Goal: Task Accomplishment & Management: Complete application form

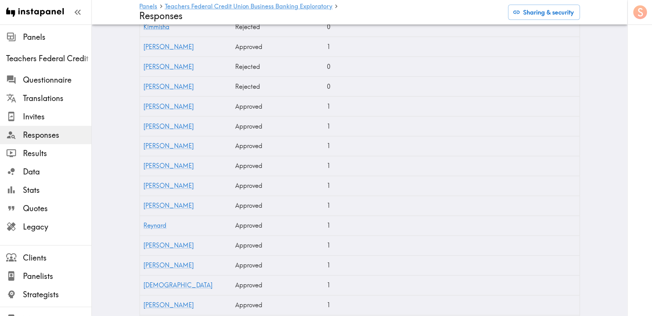
scroll to position [172, 0]
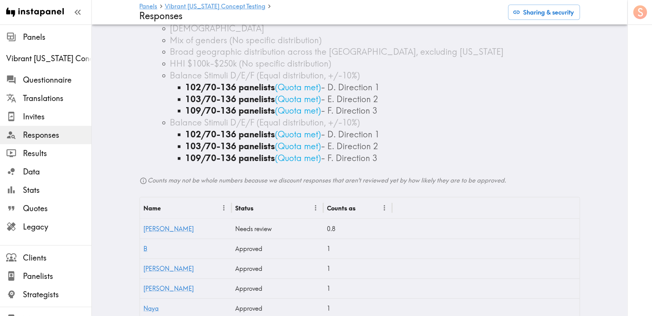
scroll to position [287, 0]
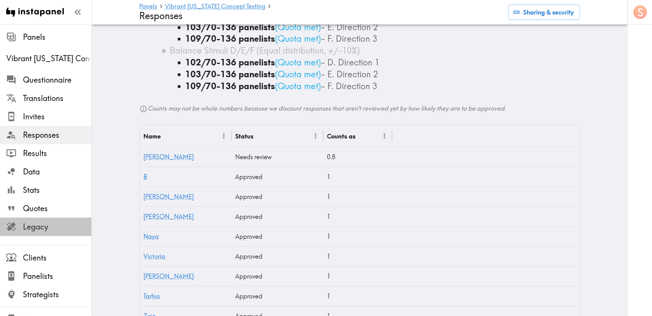
click at [60, 226] on span "Legacy" at bounding box center [57, 226] width 68 height 11
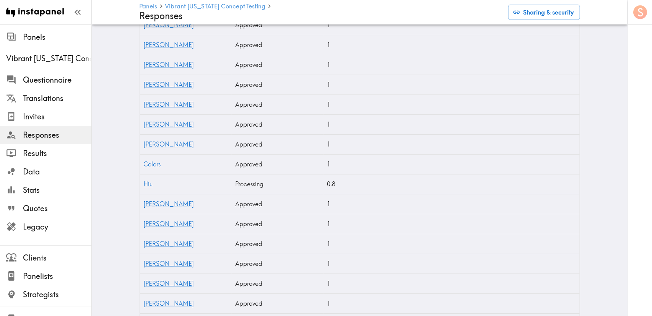
scroll to position [3675, 0]
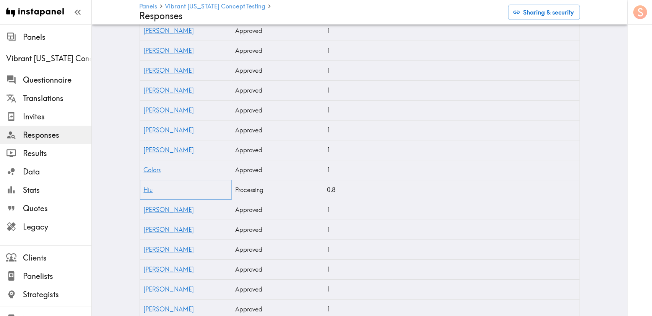
click at [145, 192] on link "Hiu" at bounding box center [148, 190] width 9 height 8
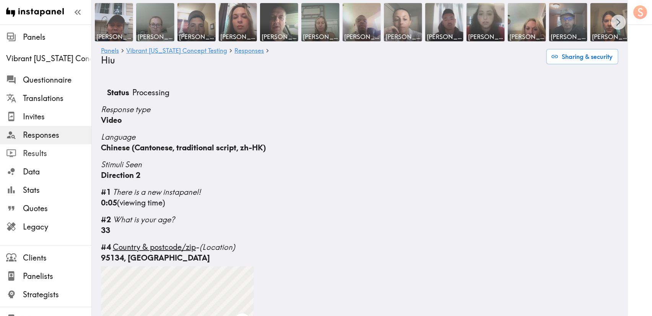
click at [41, 157] on span "Results" at bounding box center [57, 153] width 68 height 11
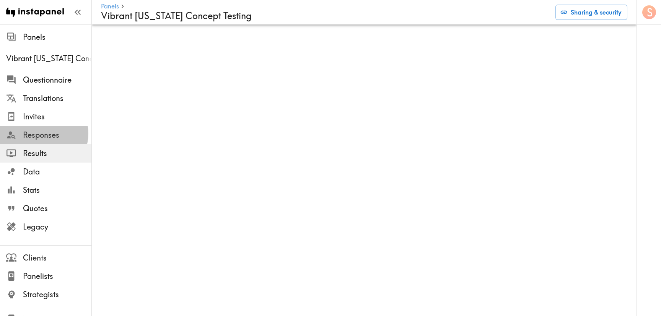
click at [43, 133] on span "Responses" at bounding box center [57, 135] width 68 height 11
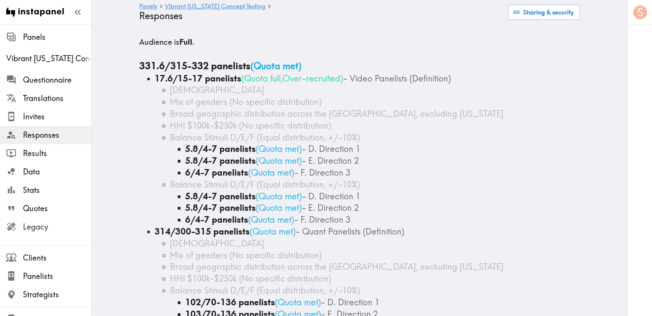
click at [54, 225] on span "Legacy" at bounding box center [57, 226] width 68 height 11
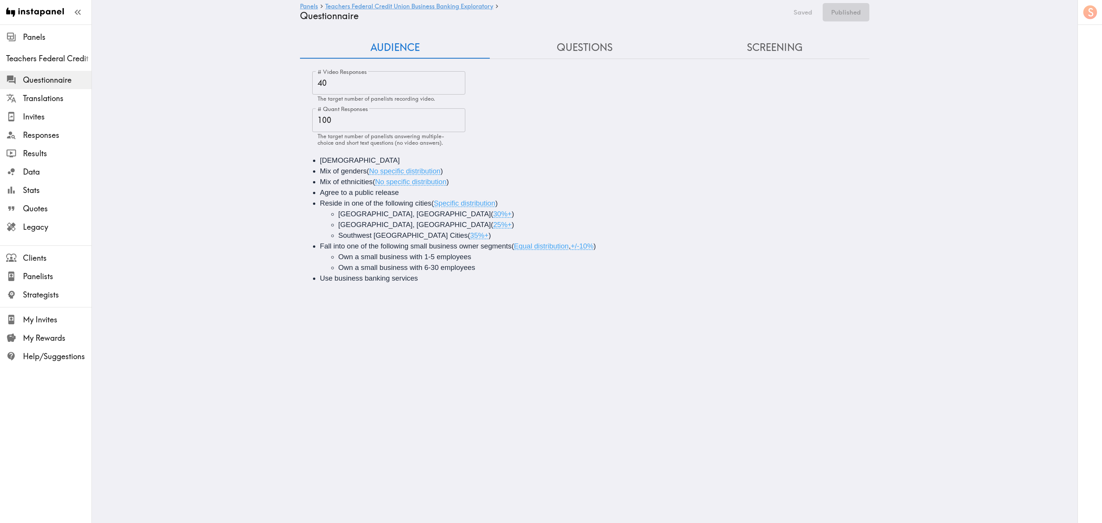
click at [442, 201] on span "Specific distribution" at bounding box center [465, 203] width 62 height 8
drag, startPoint x: 404, startPoint y: 225, endPoint x: 383, endPoint y: 224, distance: 21.9
click at [374, 225] on li "Queens, NY ( 25%+ )" at bounding box center [609, 224] width 543 height 11
click at [387, 211] on li "Long Island, NY ( 30%+ )" at bounding box center [609, 213] width 543 height 11
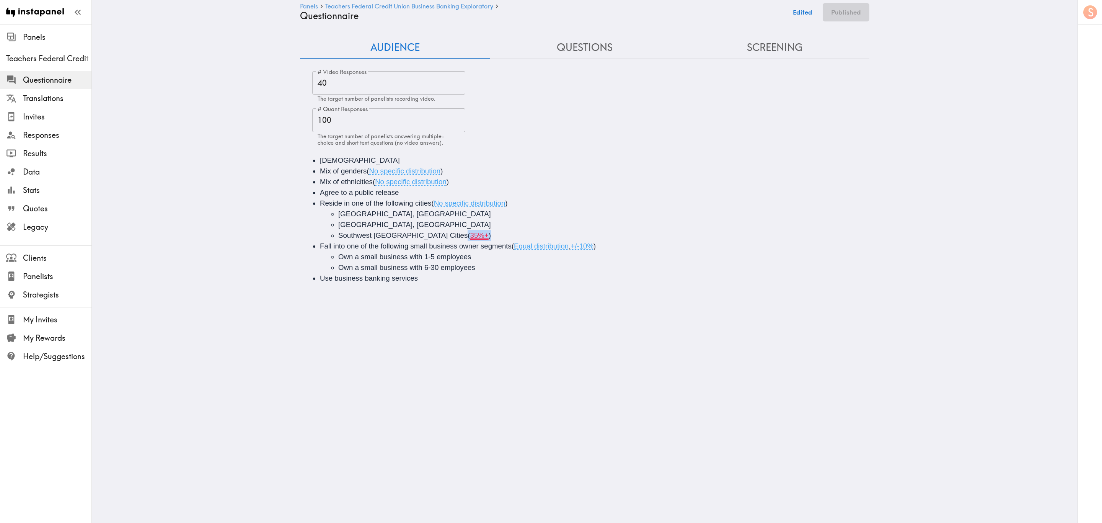
drag, startPoint x: 429, startPoint y: 234, endPoint x: 400, endPoint y: 232, distance: 29.5
click at [400, 232] on li "Southwest FL Cities ( 35%+ )" at bounding box center [609, 235] width 543 height 11
drag, startPoint x: 369, startPoint y: 236, endPoint x: 330, endPoint y: 234, distance: 38.3
click at [330, 234] on ul "Long Island, NY Queens, NY Southwest FL Cities" at bounding box center [595, 224] width 551 height 32
click at [353, 232] on span "FL Cities" at bounding box center [352, 235] width 28 height 8
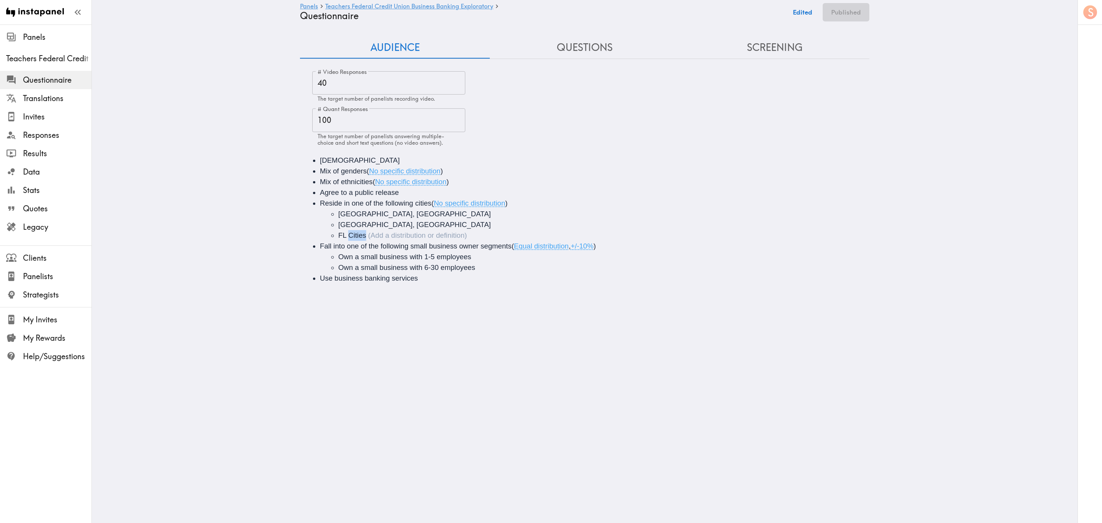
click at [353, 231] on span "FL Cities" at bounding box center [352, 235] width 28 height 8
click at [661, 9] on button "Save now" at bounding box center [797, 12] width 37 height 18
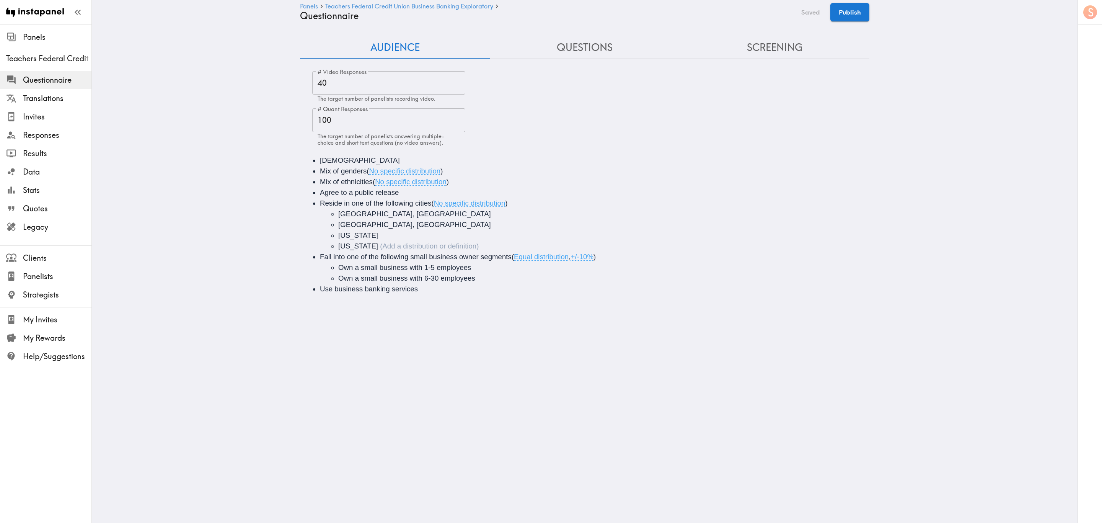
click at [661, 46] on button "Screening" at bounding box center [774, 48] width 190 height 22
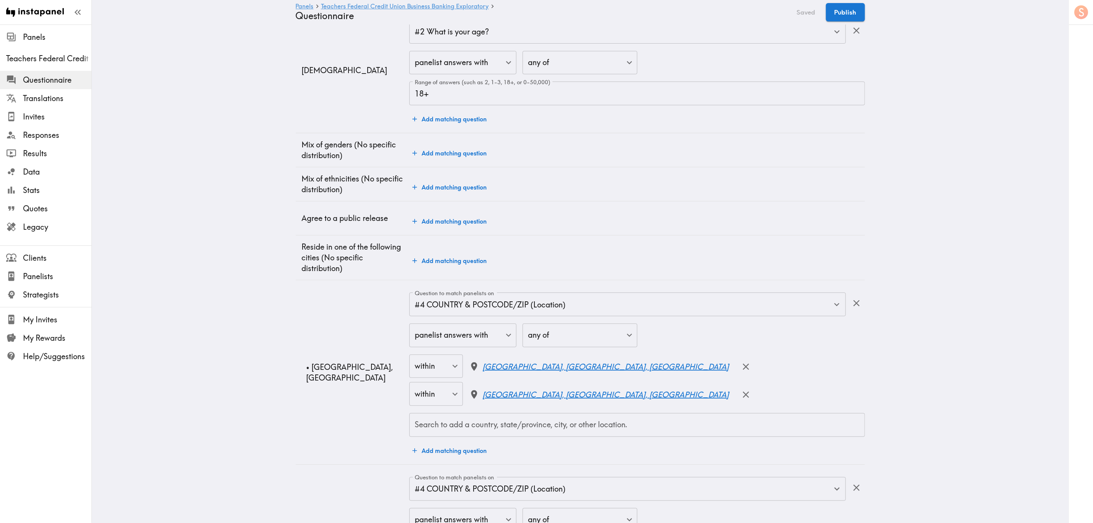
scroll to position [631, 0]
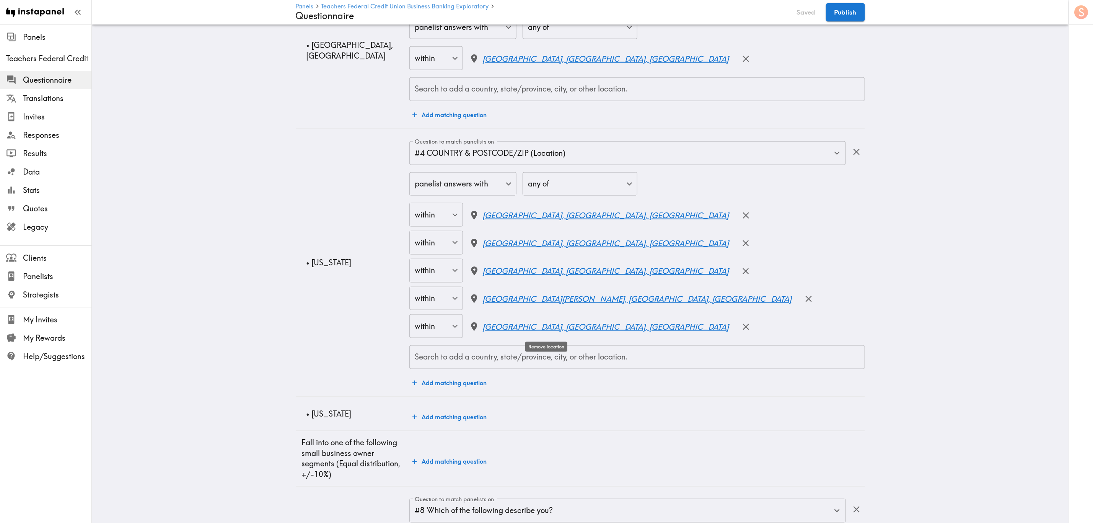
click at [661, 316] on icon "button" at bounding box center [746, 326] width 10 height 10
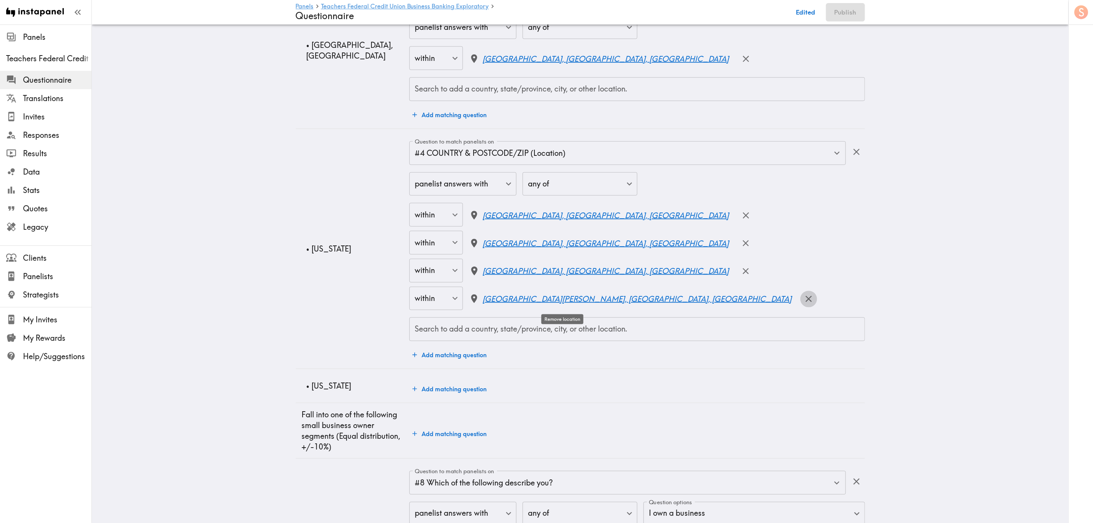
click at [661, 298] on icon "button" at bounding box center [809, 299] width 6 height 6
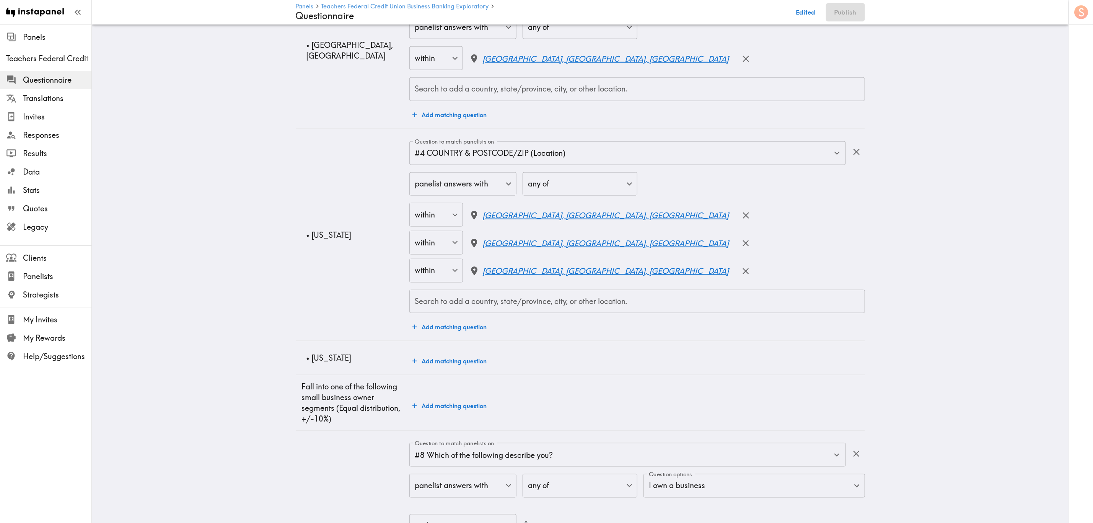
click at [661, 262] on div at bounding box center [744, 270] width 19 height 21
click at [661, 265] on button "button" at bounding box center [745, 271] width 16 height 16
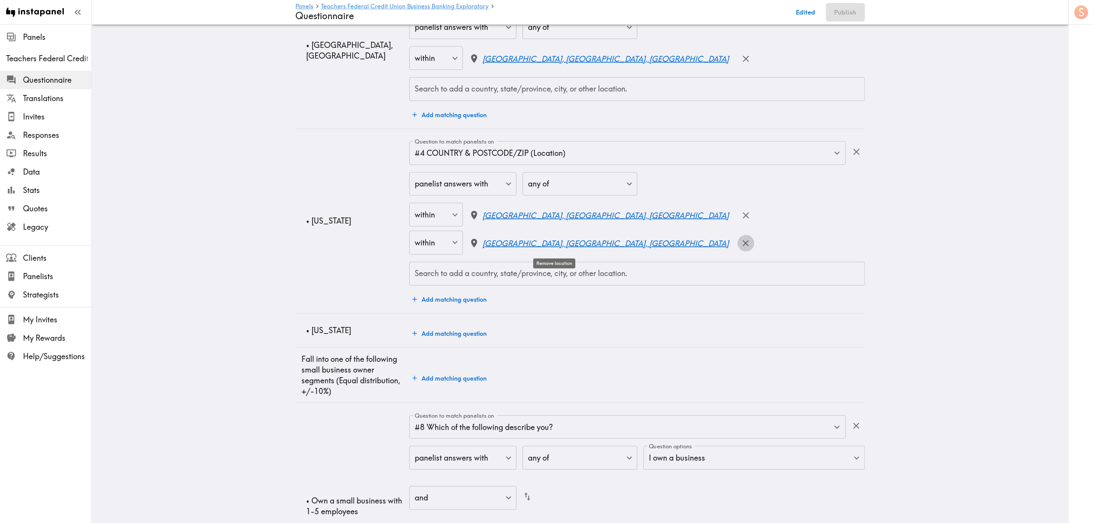
click at [661, 248] on icon "button" at bounding box center [746, 243] width 10 height 10
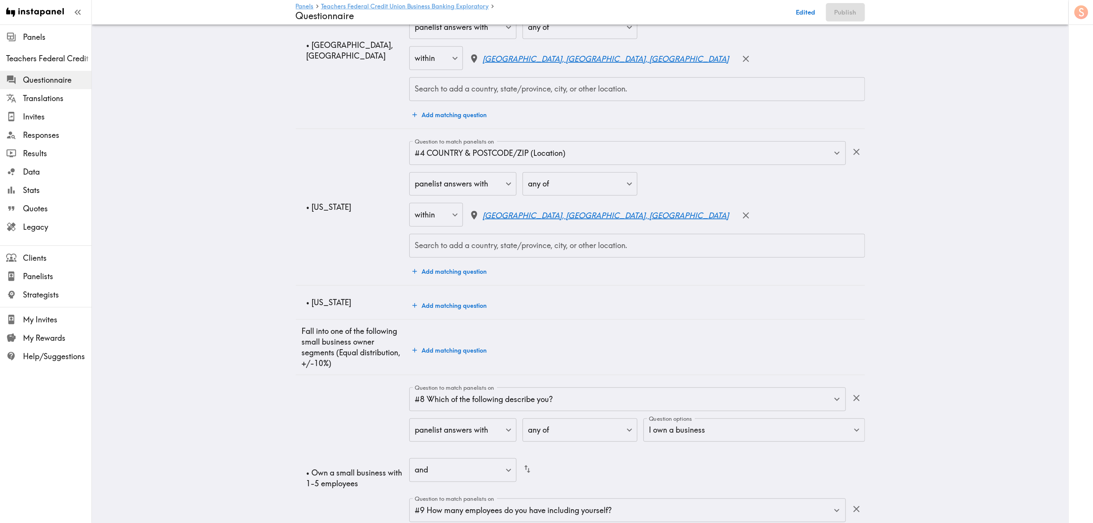
click at [661, 223] on button "button" at bounding box center [745, 215] width 16 height 16
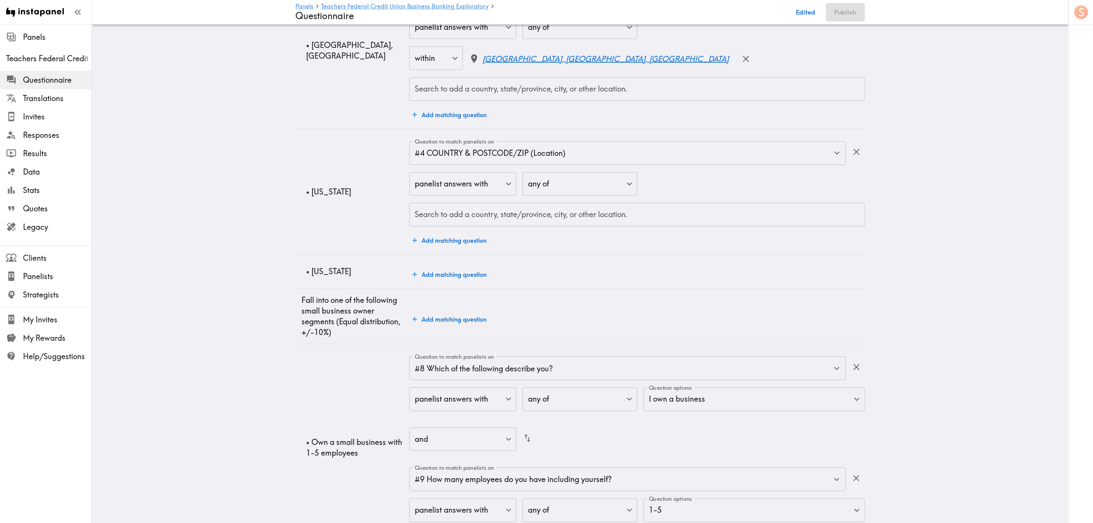
drag, startPoint x: 555, startPoint y: 217, endPoint x: 555, endPoint y: 212, distance: 5.4
click at [555, 216] on input "Search to add a country, state/province, city, or other location." at bounding box center [637, 214] width 448 height 17
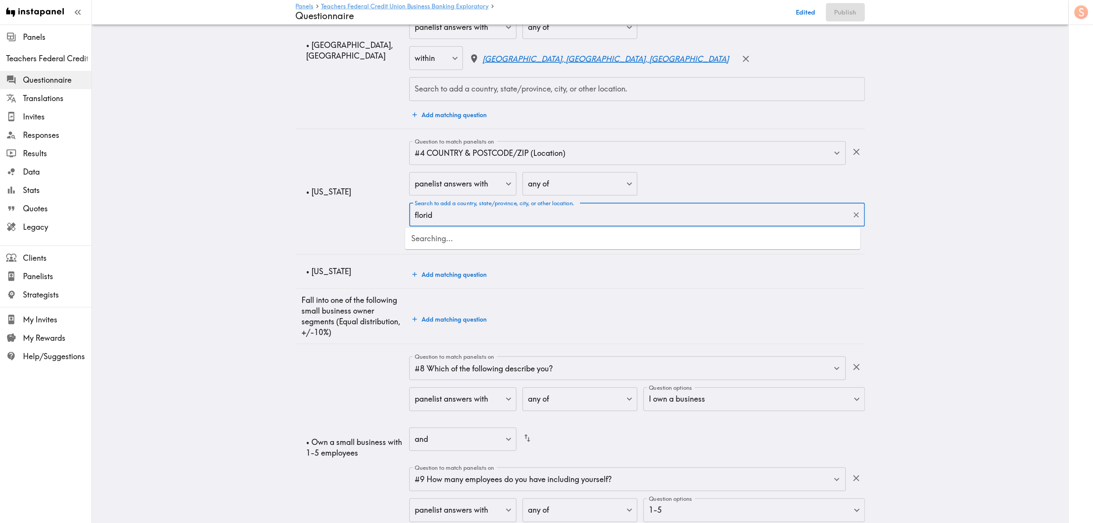
type input "florida"
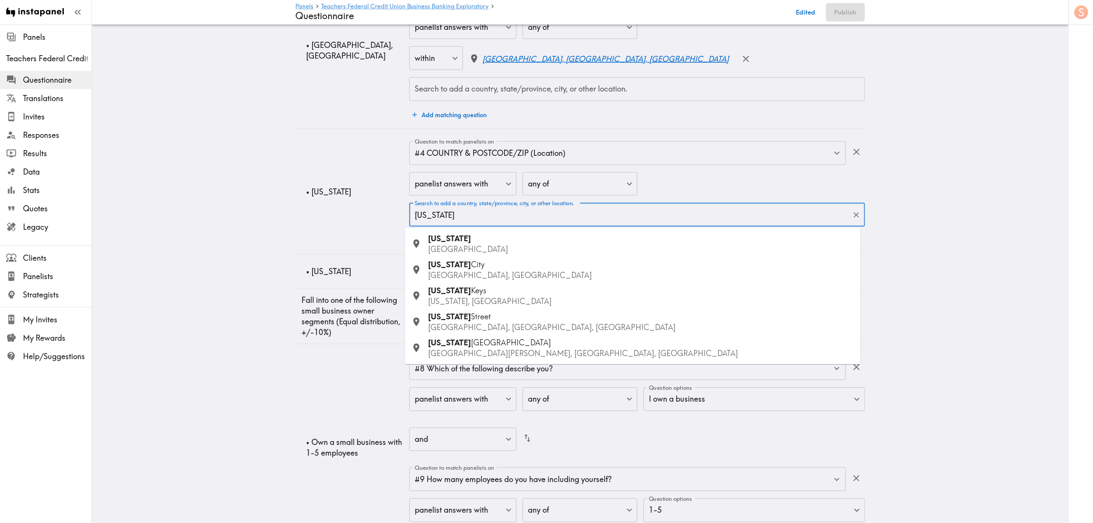
click at [511, 246] on p "USA" at bounding box center [641, 249] width 426 height 11
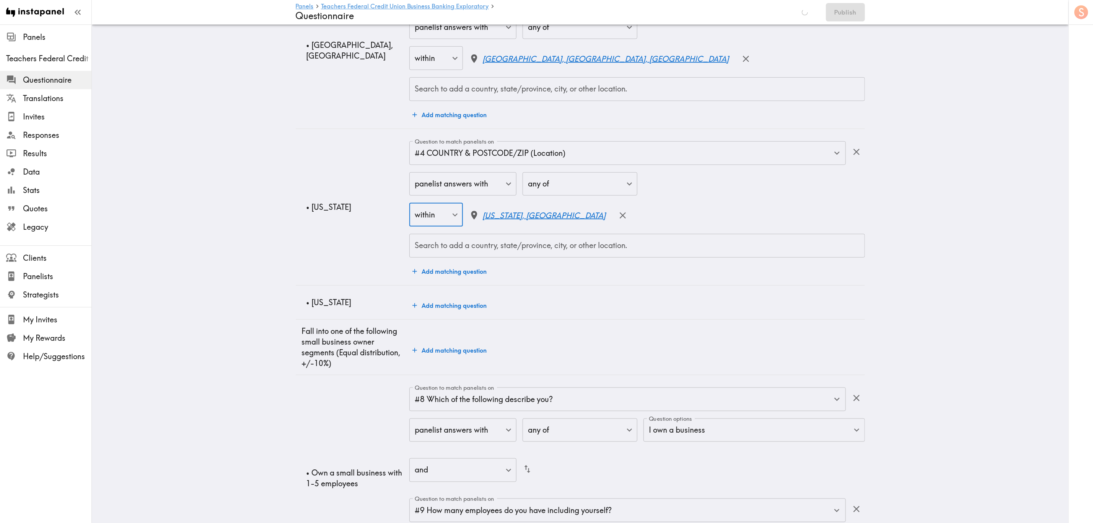
click at [430, 303] on button "Add matching question" at bounding box center [449, 305] width 80 height 15
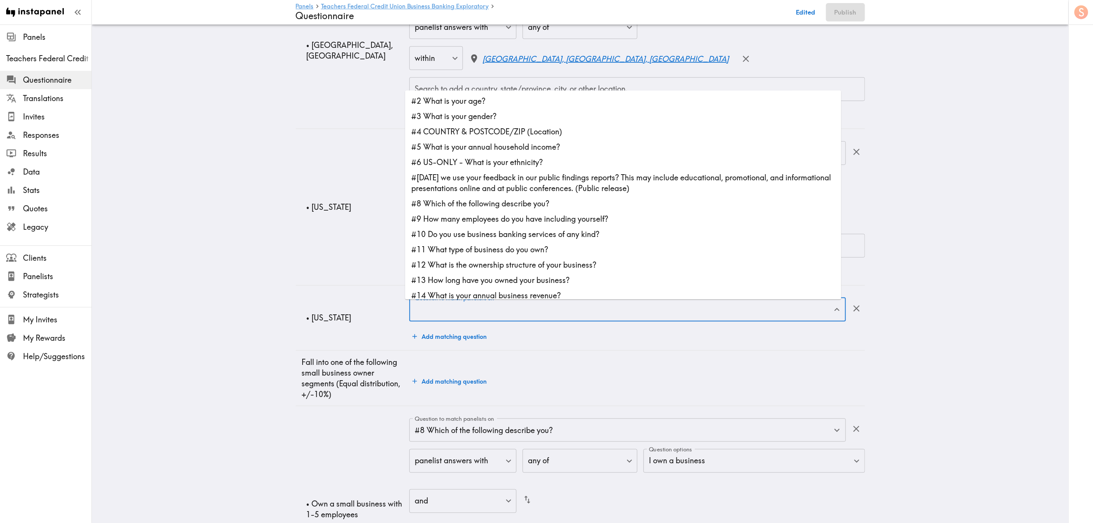
click at [477, 316] on input "Question to match panelists on" at bounding box center [622, 309] width 418 height 17
click at [479, 134] on li "#4 COUNTRY & POSTCODE/ZIP (Location)" at bounding box center [623, 131] width 436 height 15
type input "#4 COUNTRY & POSTCODE/ZIP (Location)"
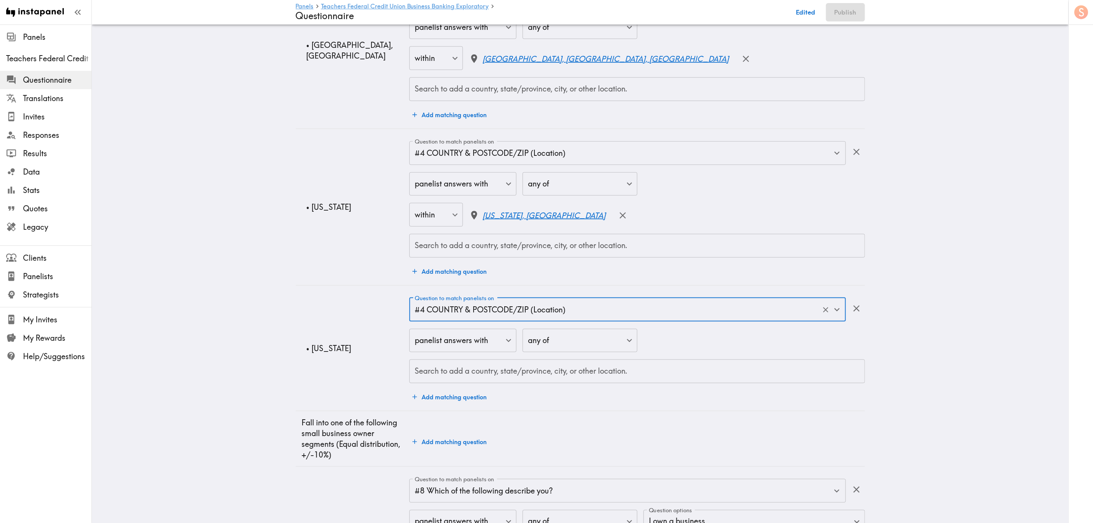
drag, startPoint x: 500, startPoint y: 369, endPoint x: 493, endPoint y: 365, distance: 7.7
click at [500, 316] on div "Search to add a country, state/province, city, or other location. Search to add…" at bounding box center [636, 371] width 455 height 24
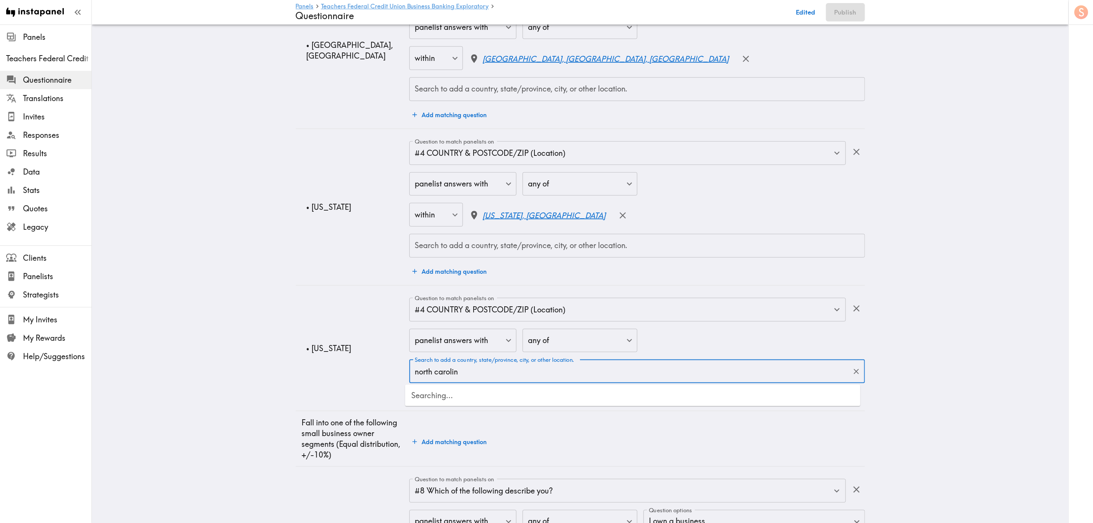
type input "north carolina"
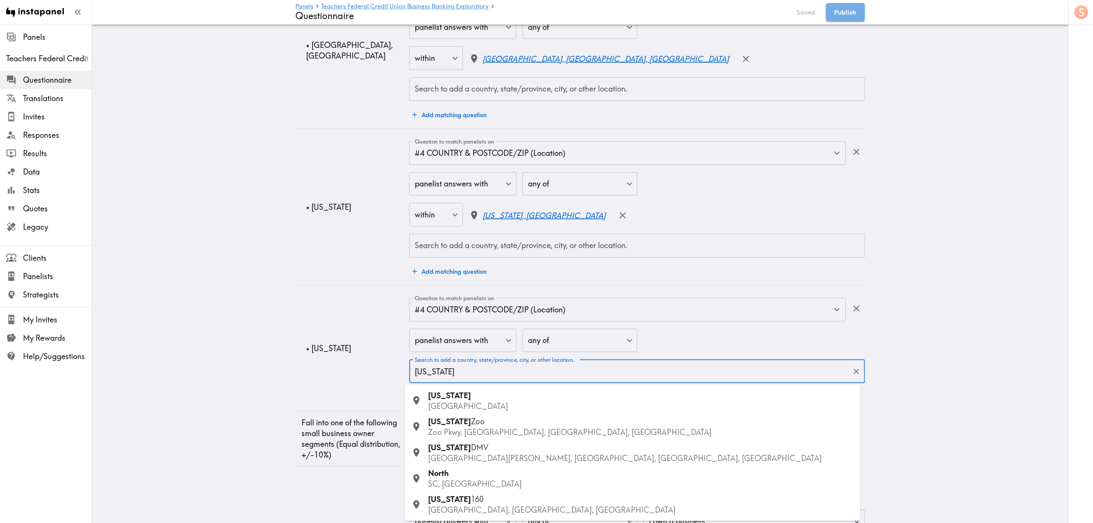
click at [472, 316] on p "USA" at bounding box center [641, 405] width 426 height 11
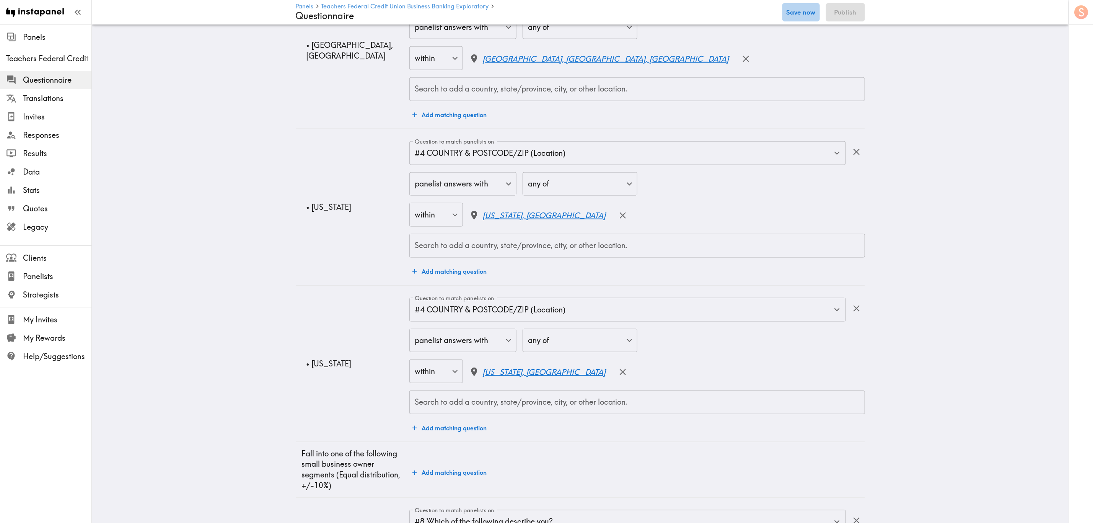
click at [661, 16] on button "Save now" at bounding box center [800, 12] width 37 height 18
click at [661, 5] on button "Publish" at bounding box center [845, 12] width 39 height 18
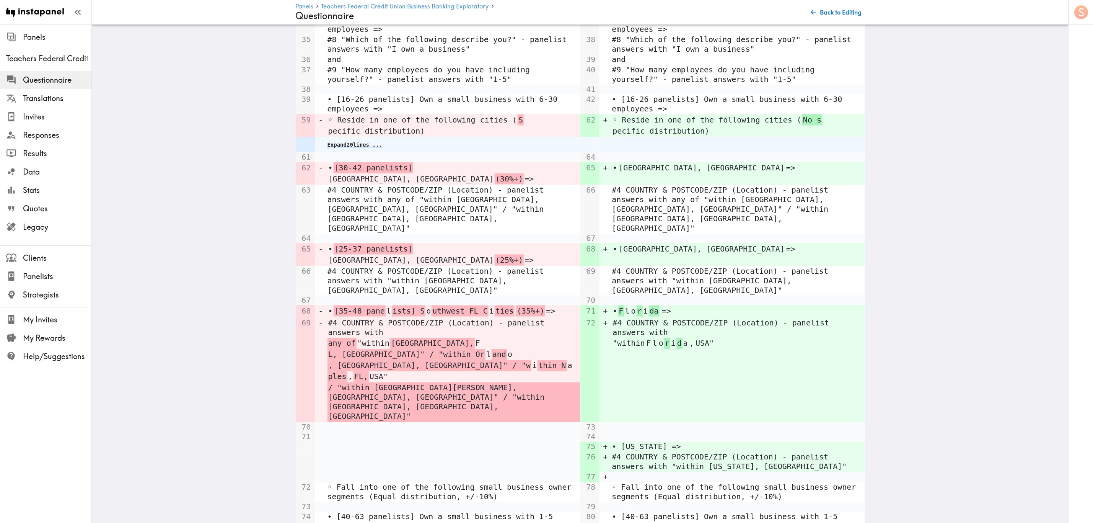
scroll to position [808, 0]
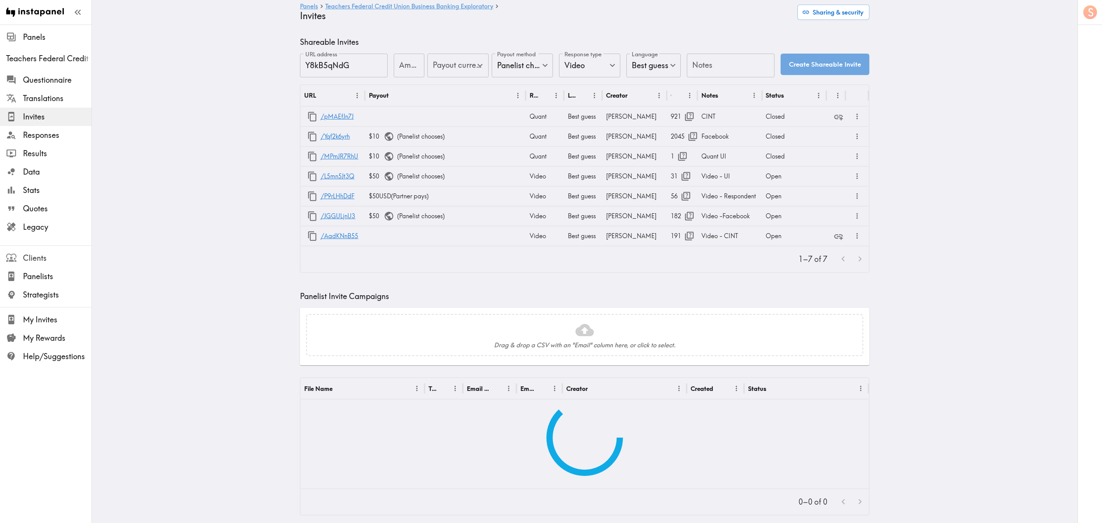
type input "US Global Equivalent - converted and cost-of-living adjusted"
type input "USD - US Dollar ([GEOGRAPHIC_DATA], [US_STATE], [GEOGRAPHIC_DATA], [GEOGRAPHIC_…"
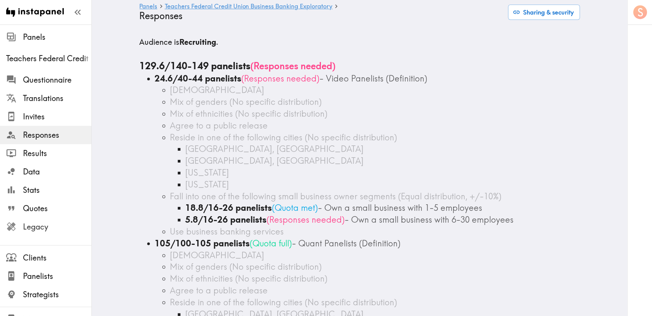
click at [52, 220] on span "Legacy" at bounding box center [57, 227] width 68 height 14
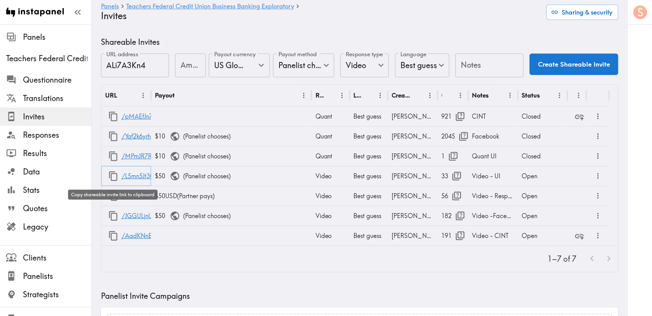
click at [114, 173] on icon "button" at bounding box center [113, 176] width 8 height 10
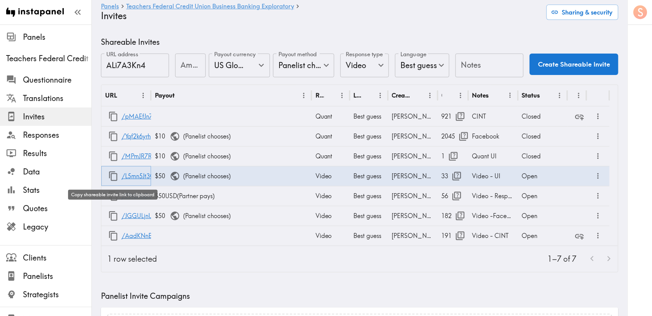
click at [117, 177] on icon "button" at bounding box center [113, 176] width 8 height 10
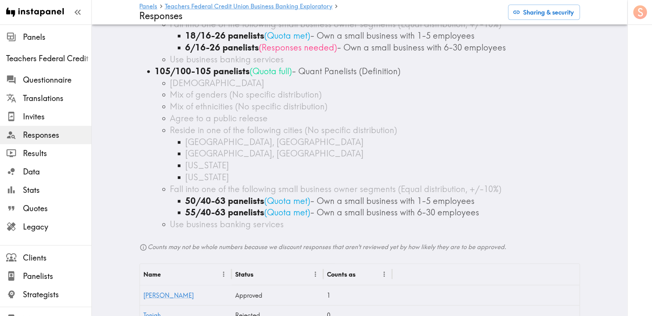
scroll to position [57, 0]
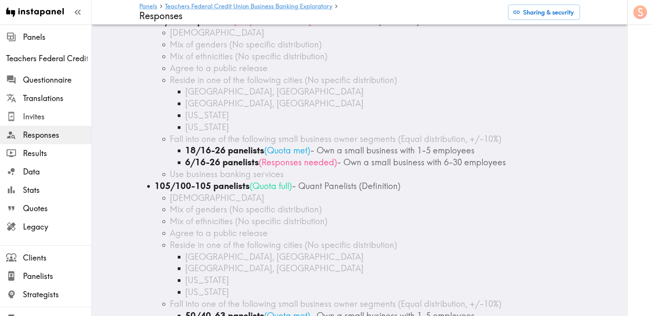
drag, startPoint x: 24, startPoint y: 112, endPoint x: 610, endPoint y: 123, distance: 586.5
click at [24, 112] on span "Invites" at bounding box center [57, 116] width 68 height 11
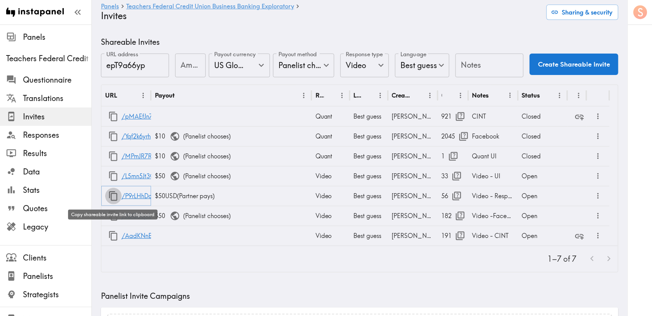
click at [112, 192] on icon "button" at bounding box center [113, 196] width 10 height 10
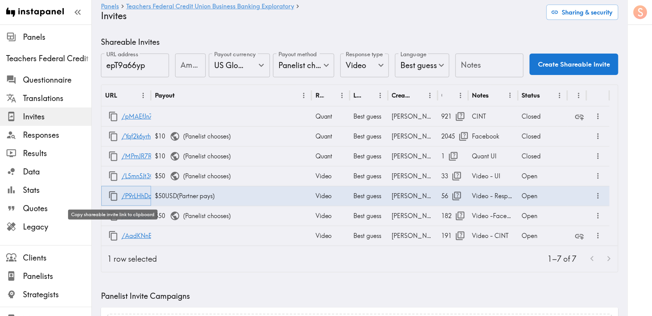
click at [111, 192] on icon "button" at bounding box center [113, 196] width 10 height 10
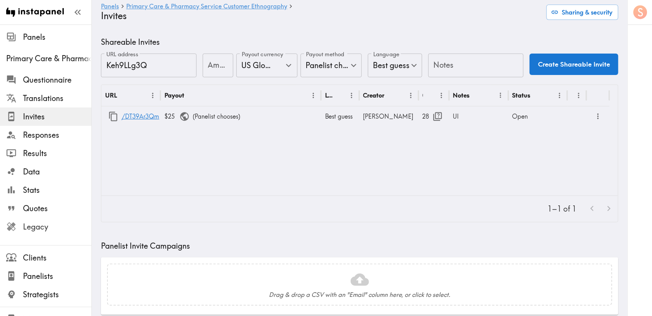
click at [45, 234] on div "Legacy" at bounding box center [45, 227] width 91 height 20
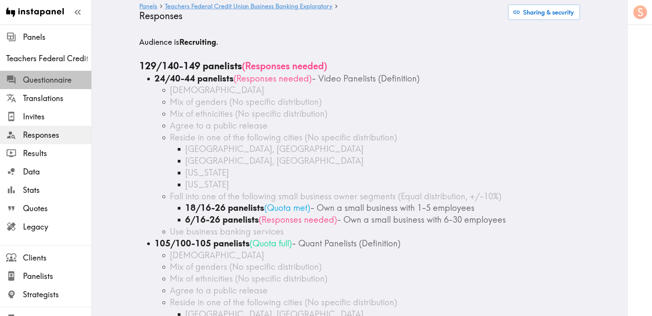
click at [60, 85] on span "Questionnaire" at bounding box center [57, 80] width 68 height 14
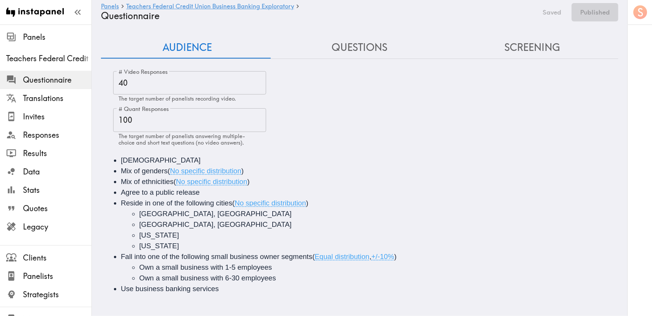
click at [549, 43] on button "Screening" at bounding box center [532, 48] width 173 height 22
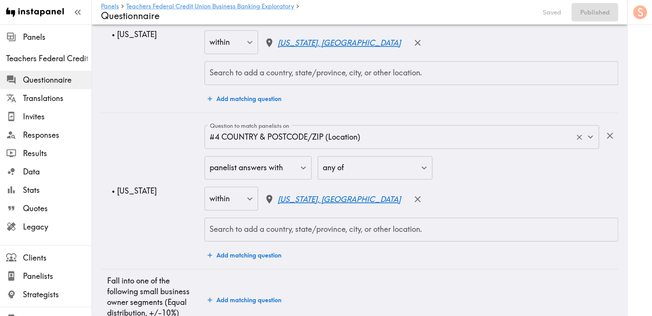
scroll to position [861, 0]
